Goal: Task Accomplishment & Management: Use online tool/utility

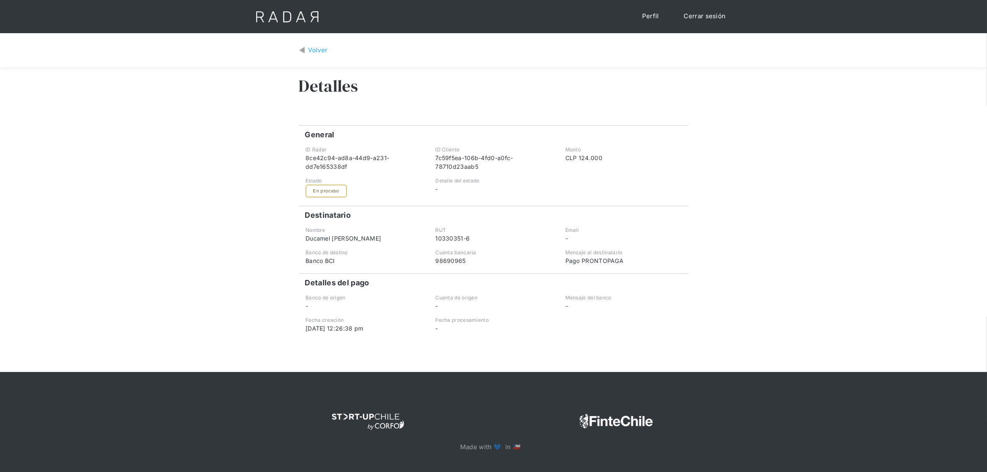
click at [306, 48] on link "Volver" at bounding box center [313, 51] width 29 height 10
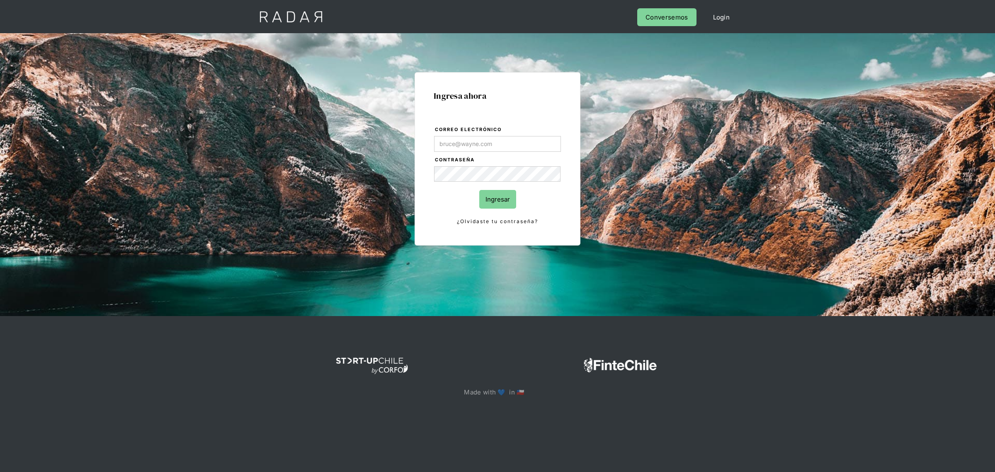
type input "[PERSON_NAME][EMAIL_ADDRESS][PERSON_NAME][DOMAIN_NAME]"
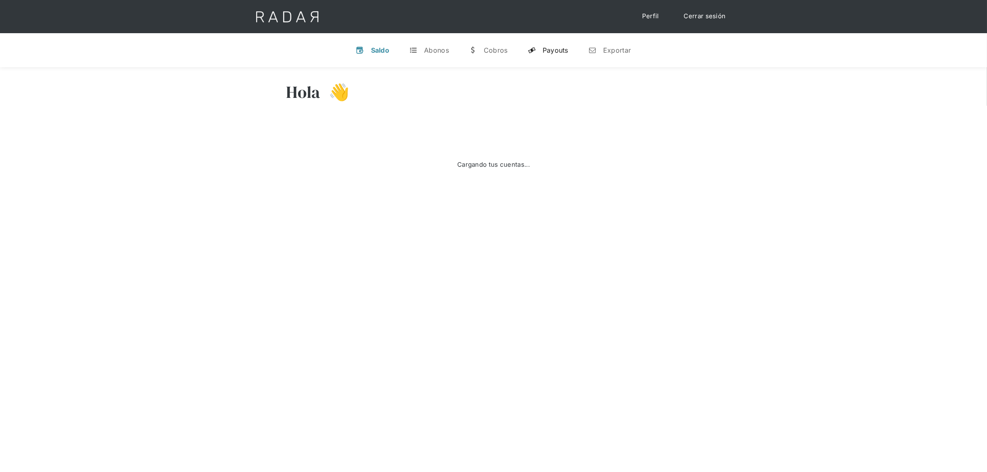
select select "prontopaga"
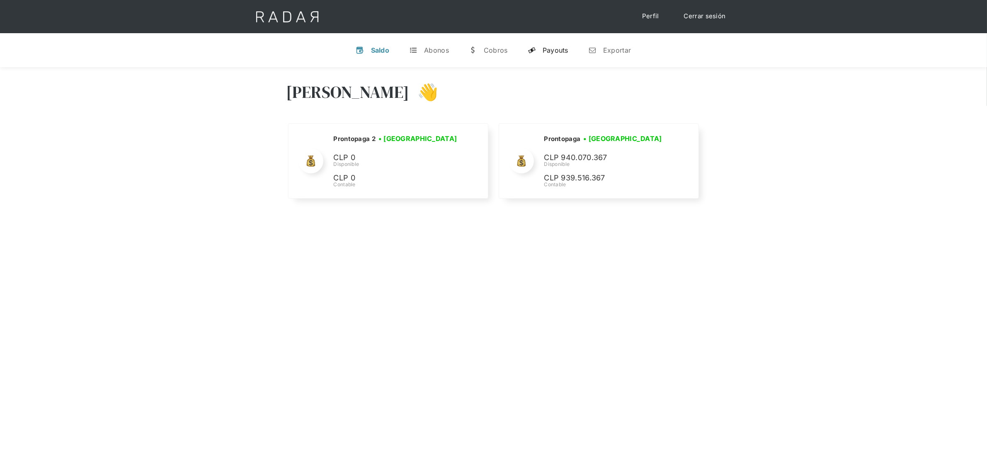
click at [557, 49] on div "Payouts" at bounding box center [556, 50] width 26 height 8
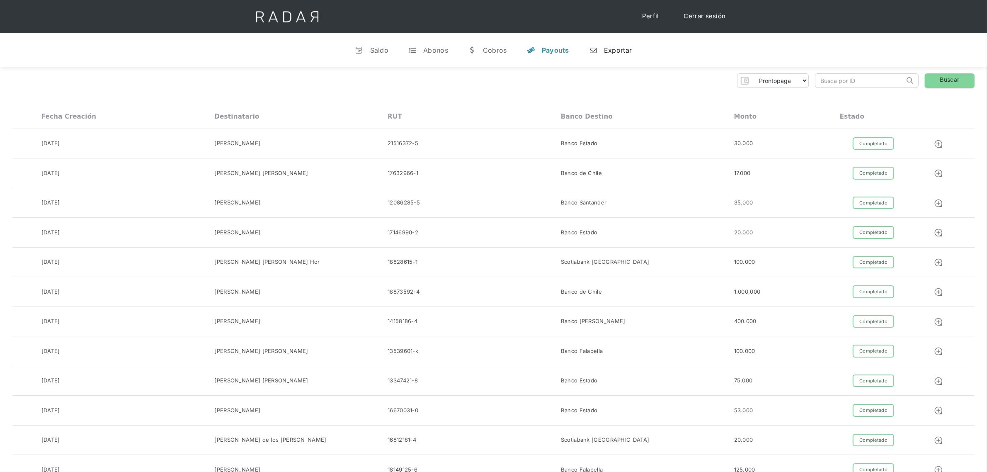
click at [607, 52] on div "Exportar" at bounding box center [618, 50] width 28 height 8
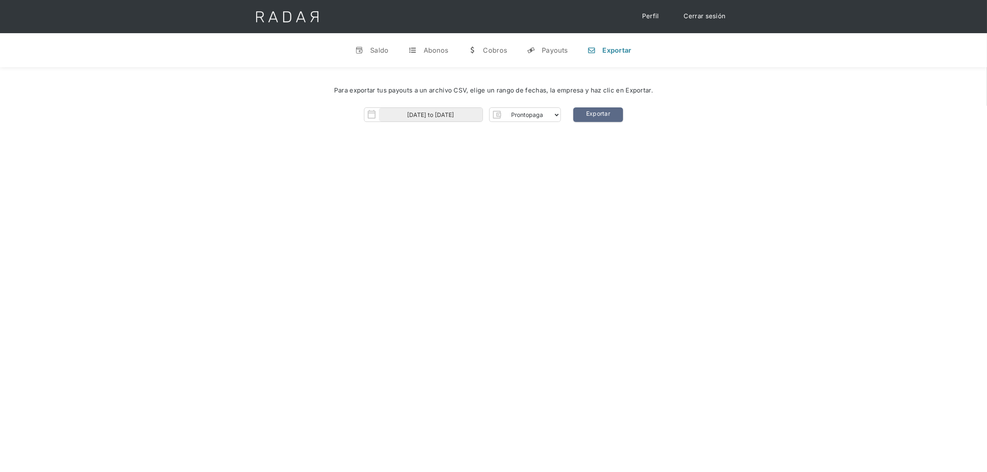
drag, startPoint x: 469, startPoint y: 276, endPoint x: 478, endPoint y: 231, distance: 46.0
click at [471, 275] on div "[PERSON_NAME] 👋 Cargando tus cuentas... Nombre de la empresa • [GEOGRAPHIC_DATA…" at bounding box center [493, 303] width 987 height 472
click at [434, 119] on body "Cargando... Cerrar sesión Perfil v Saldo t Abonos w [GEOGRAPHIC_DATA] y Payouts…" at bounding box center [493, 324] width 987 height 648
click at [442, 171] on span "8" at bounding box center [442, 173] width 16 height 16
type input "[DATE]"
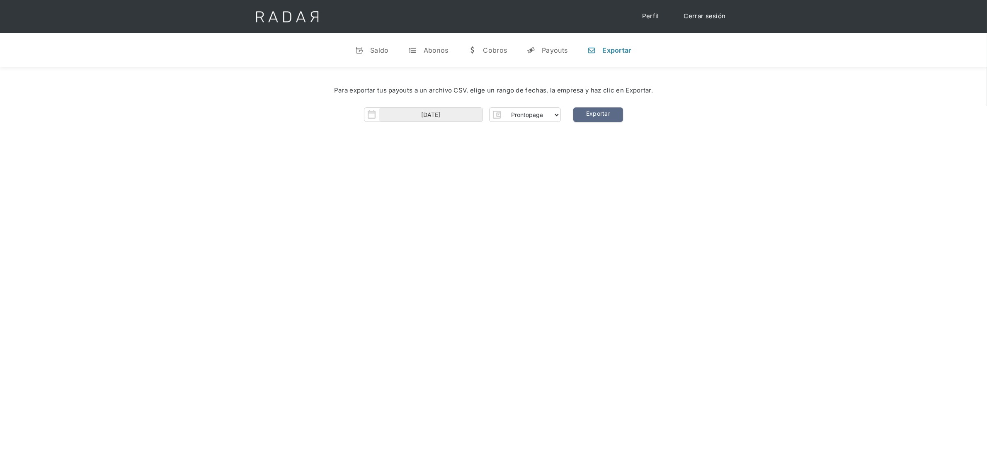
click at [558, 193] on div "[PERSON_NAME] 👋 Cargando tus cuentas... Nombre de la empresa • [GEOGRAPHIC_DATA…" at bounding box center [493, 303] width 987 height 472
click at [595, 114] on link "Exportar" at bounding box center [598, 114] width 50 height 15
